Goal: Task Accomplishment & Management: Complete application form

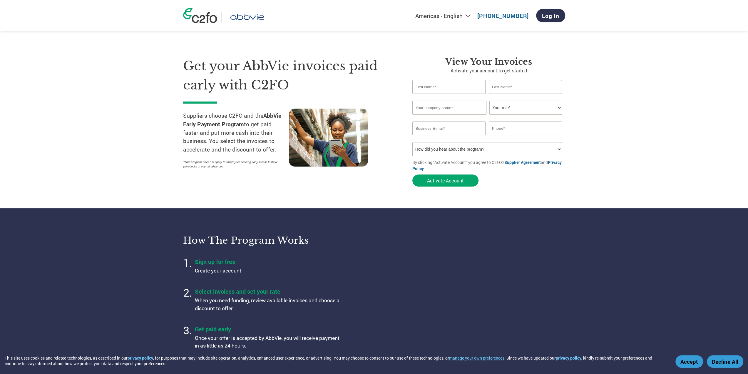
click at [459, 90] on input "text" at bounding box center [450, 87] width 74 height 14
type input "[PERSON_NAME]"
type input "Franklin"
type input "4357299212"
click at [459, 106] on input "text" at bounding box center [450, 108] width 74 height 14
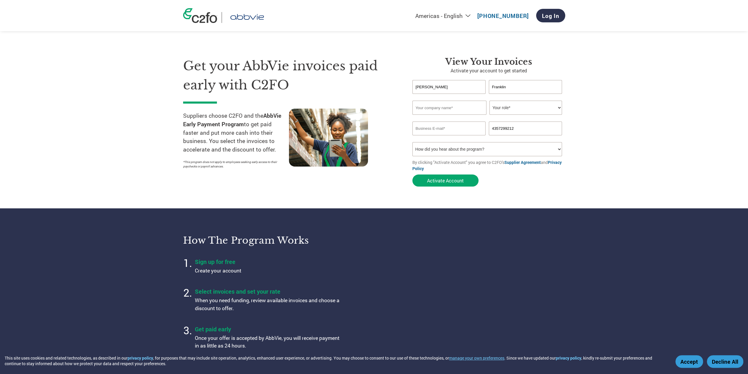
click at [464, 110] on input "text" at bounding box center [450, 108] width 74 height 14
type input "Lakeland Electrical"
click at [511, 110] on select "Your role* CFO Controller Credit Manager Finance Director Treasurer CEO Preside…" at bounding box center [526, 108] width 73 height 14
select select "TREASURER"
click at [490, 101] on select "Your role* CFO Controller Credit Manager Finance Director Treasurer CEO Preside…" at bounding box center [526, 108] width 73 height 14
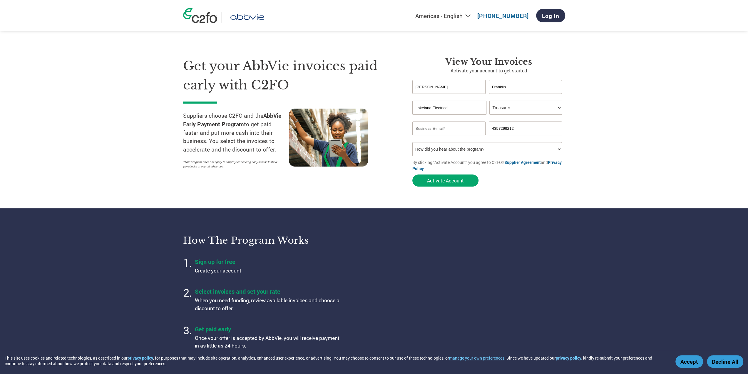
click at [459, 126] on input "email" at bounding box center [450, 128] width 74 height 14
type input "[PERSON_NAME][EMAIL_ADDRESS][DOMAIN_NAME]"
click at [525, 129] on input "4357299212" at bounding box center [526, 128] width 74 height 14
click at [591, 132] on section "Get your AbbVie invoices paid early with C2FO Suppliers choose C2FO and the Abb…" at bounding box center [374, 116] width 748 height 185
click at [499, 147] on select "How did you hear about the program? Received a letter Email Social Media Online…" at bounding box center [488, 149] width 150 height 14
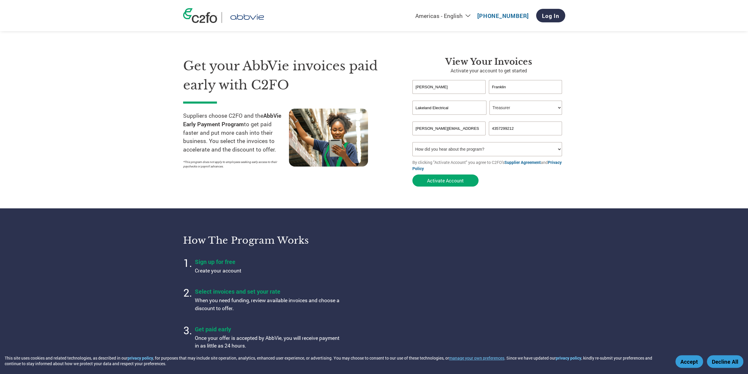
drag, startPoint x: 523, startPoint y: 130, endPoint x: 489, endPoint y: 128, distance: 34.2
click at [489, 129] on input "4357299212" at bounding box center [526, 128] width 74 height 14
click at [492, 153] on select "How did you hear about the program? Received a letter Email Social Media Online…" at bounding box center [488, 149] width 150 height 14
click at [518, 131] on input "4357299212" at bounding box center [526, 128] width 74 height 14
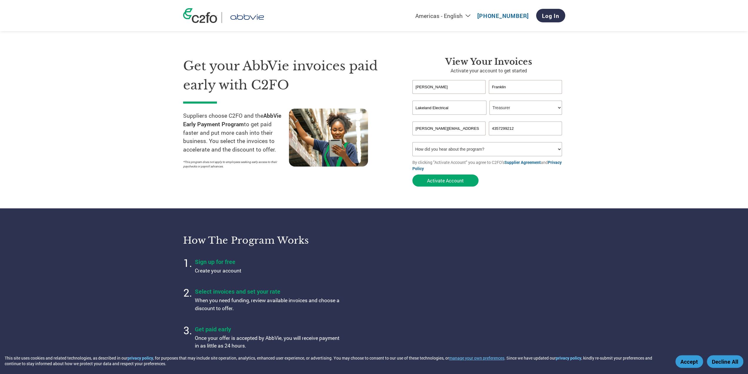
drag, startPoint x: 519, startPoint y: 128, endPoint x: 488, endPoint y: 127, distance: 30.6
click at [488, 127] on div "[PERSON_NAME][EMAIL_ADDRESS][DOMAIN_NAME] 4357299212" at bounding box center [489, 128] width 153 height 14
type input "8472494433"
click at [503, 151] on select "How did you hear about the program? Received a letter Email Social Media Online…" at bounding box center [488, 149] width 150 height 14
select select "Email"
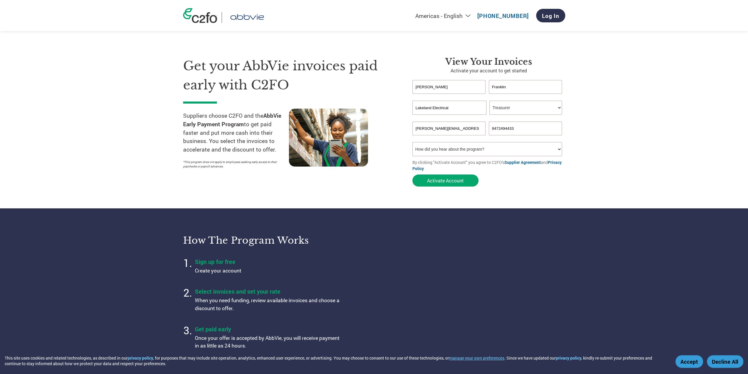
click at [413, 143] on select "How did you hear about the program? Received a letter Email Social Media Online…" at bounding box center [488, 149] width 150 height 14
click at [462, 109] on input "Lakeland Electrical" at bounding box center [450, 108] width 74 height 14
type input "Lakeland Electrical and Controls"
click at [548, 108] on select "Your role* CFO Controller Credit Manager Finance Director Treasurer CEO Preside…" at bounding box center [526, 108] width 73 height 14
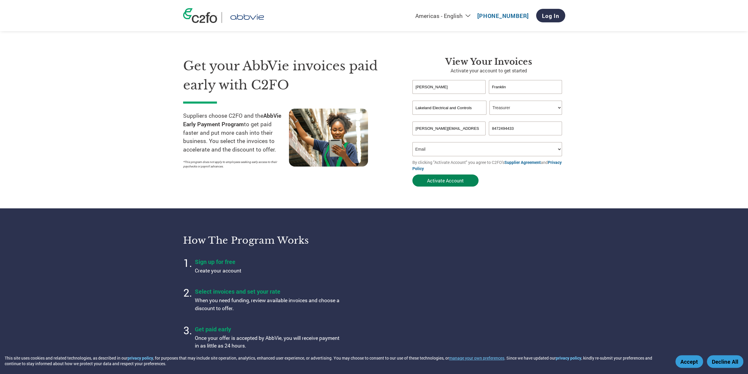
click at [448, 181] on button "Activate Account" at bounding box center [446, 180] width 66 height 12
